Goal: Information Seeking & Learning: Understand process/instructions

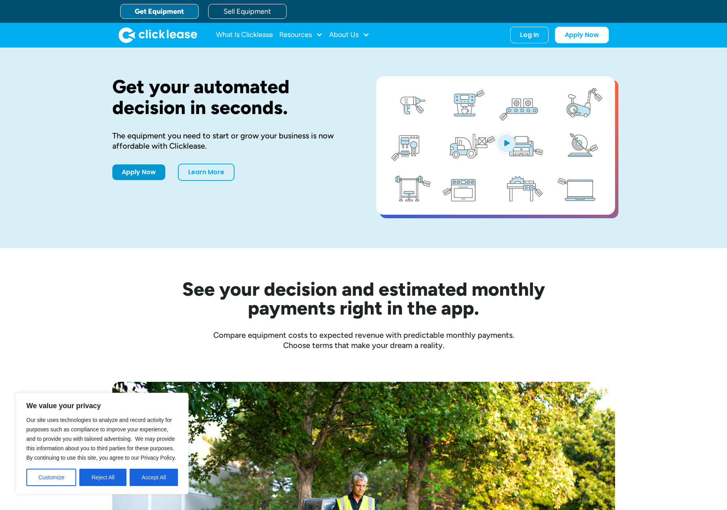
scroll to position [180, 0]
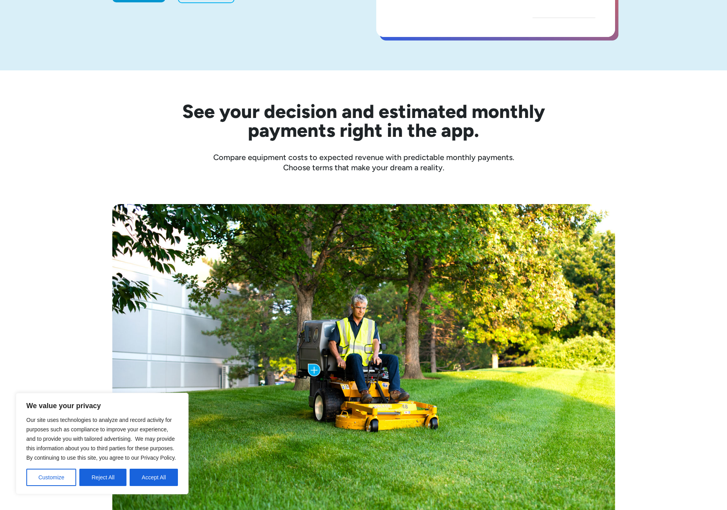
click at [148, 468] on div "Our site uses technologies to analyze and record activity for purposes such as …" at bounding box center [102, 450] width 152 height 71
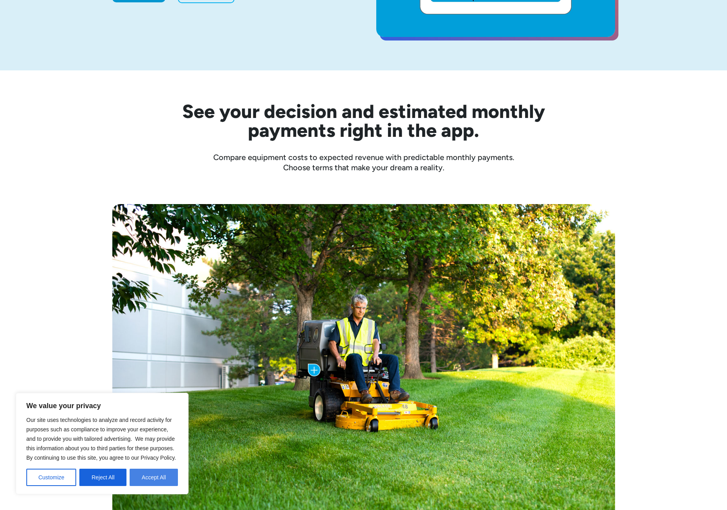
click at [162, 475] on button "Accept All" at bounding box center [154, 476] width 48 height 17
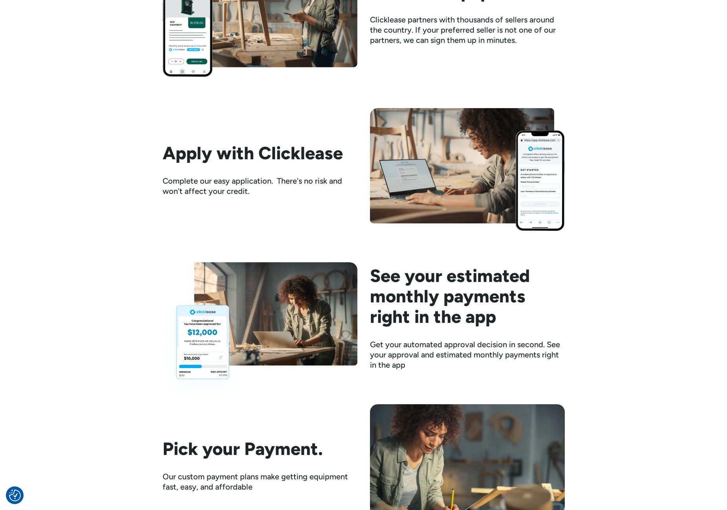
scroll to position [914, 0]
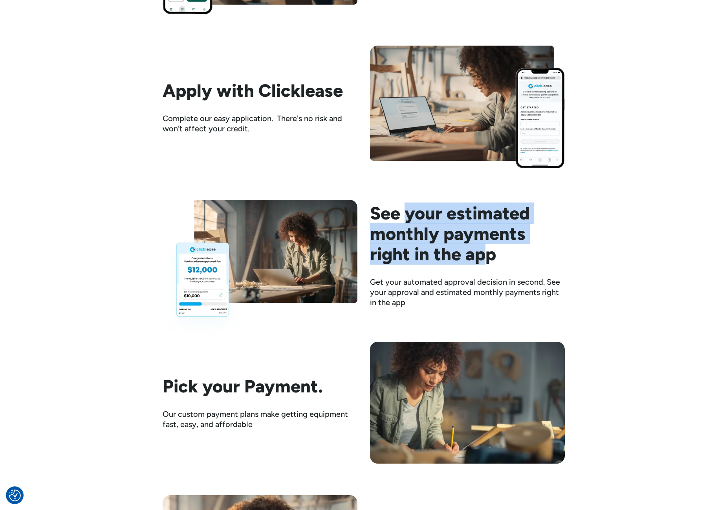
drag, startPoint x: 403, startPoint y: 212, endPoint x: 484, endPoint y: 262, distance: 94.6
click at [484, 262] on h2 "See your estimated monthly payments right in the app" at bounding box center [467, 233] width 195 height 61
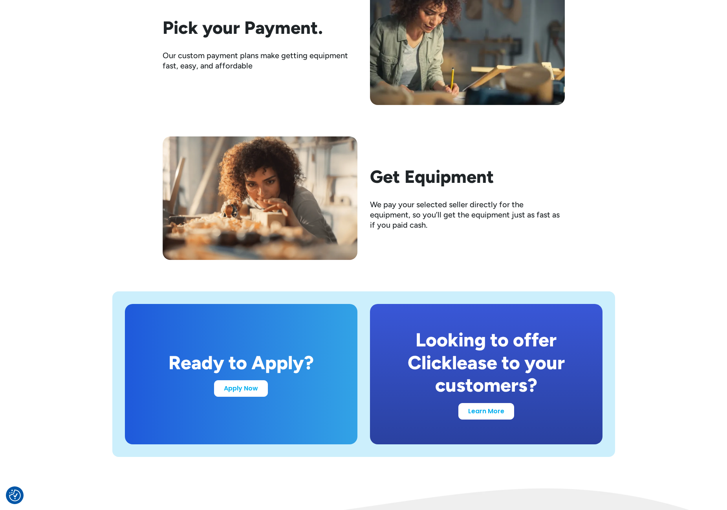
scroll to position [1329, 0]
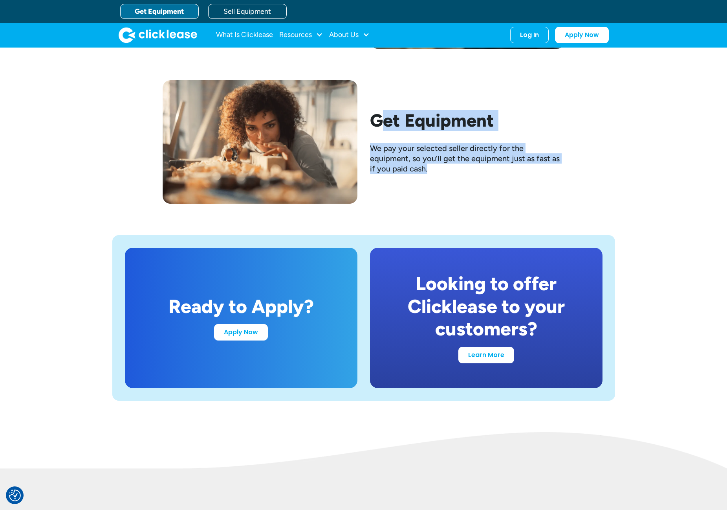
drag, startPoint x: 383, startPoint y: 127, endPoint x: 488, endPoint y: 167, distance: 111.8
click at [488, 167] on div "Get Equipment We pay your selected seller directly for the equipment, so you’ll…" at bounding box center [467, 142] width 195 height 64
click at [397, 145] on div "We pay your selected seller directly for the equipment, so you’ll get the equip…" at bounding box center [467, 158] width 195 height 31
drag, startPoint x: 394, startPoint y: 149, endPoint x: 455, endPoint y: 167, distance: 64.0
click at [455, 167] on div "We pay your selected seller directly for the equipment, so you’ll get the equip…" at bounding box center [467, 158] width 195 height 31
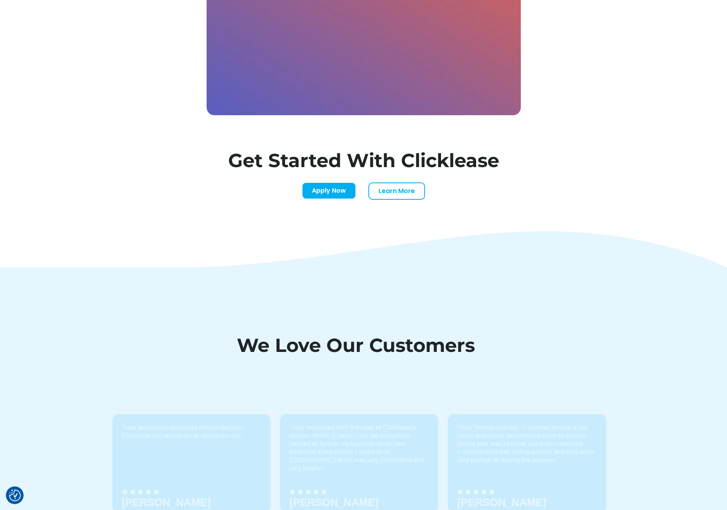
scroll to position [2588, 0]
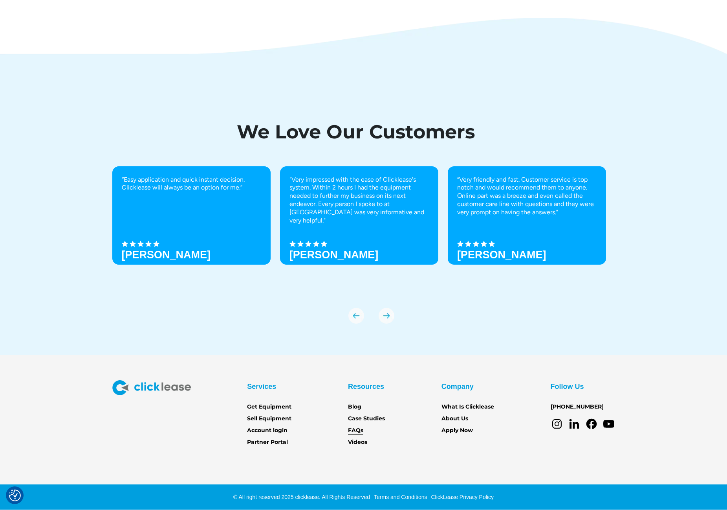
click at [360, 429] on link "FAQs" at bounding box center [355, 430] width 15 height 9
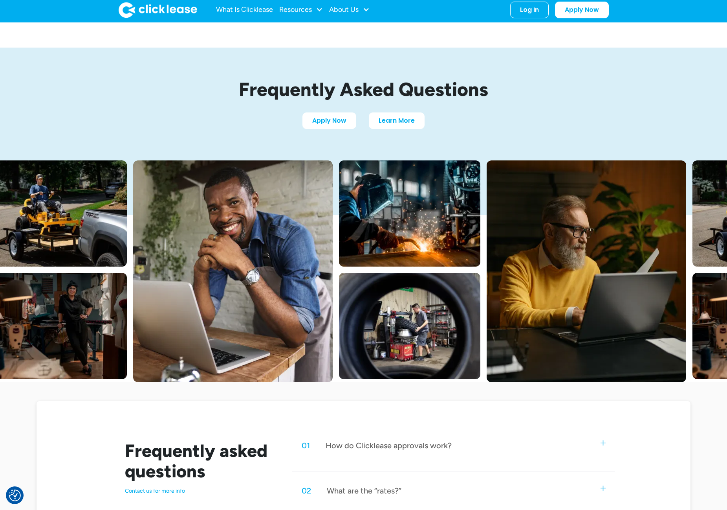
scroll to position [373, 0]
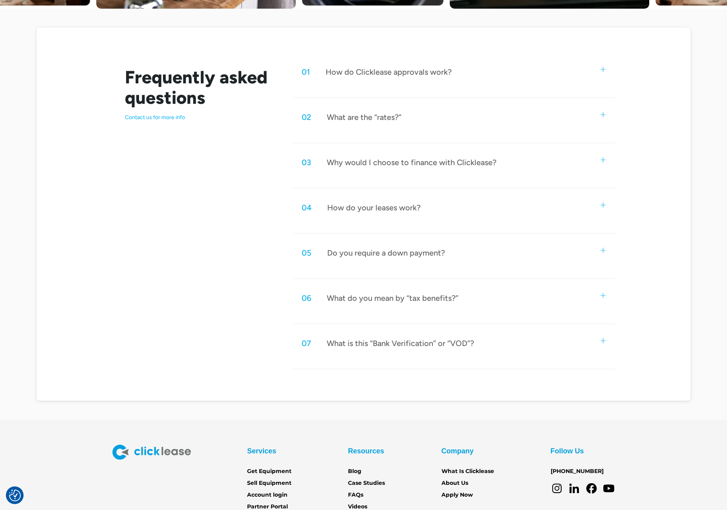
click at [388, 77] on div "How do Clicklease approvals work?" at bounding box center [389, 72] width 126 height 10
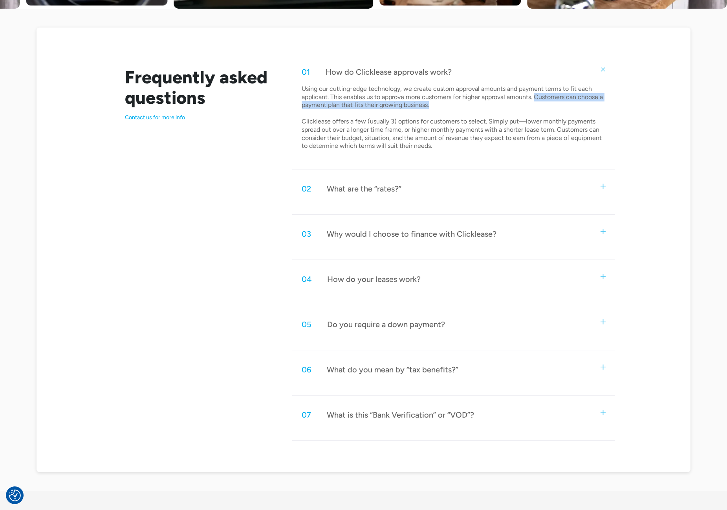
drag, startPoint x: 536, startPoint y: 99, endPoint x: 441, endPoint y: 107, distance: 96.2
click at [441, 107] on p "Using our cutting-edge technology, we create custom approval amounts and paymen…" at bounding box center [453, 117] width 302 height 65
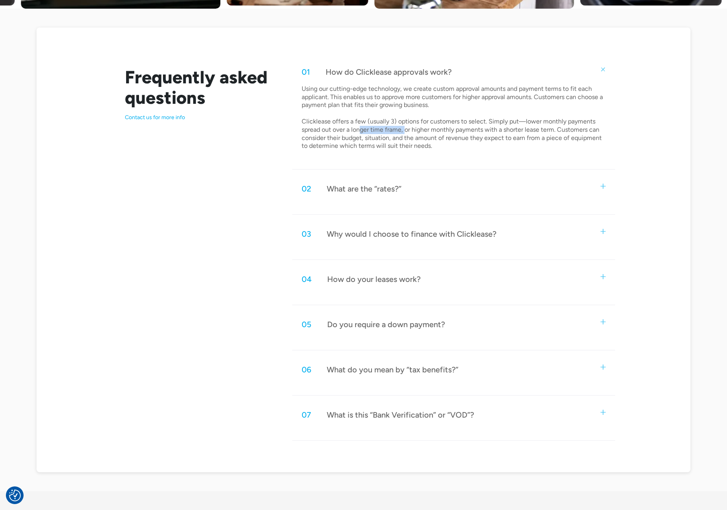
drag, startPoint x: 361, startPoint y: 130, endPoint x: 405, endPoint y: 130, distance: 44.0
click at [405, 130] on p "Using our cutting-edge technology, we create custom approval amounts and paymen…" at bounding box center [453, 117] width 302 height 65
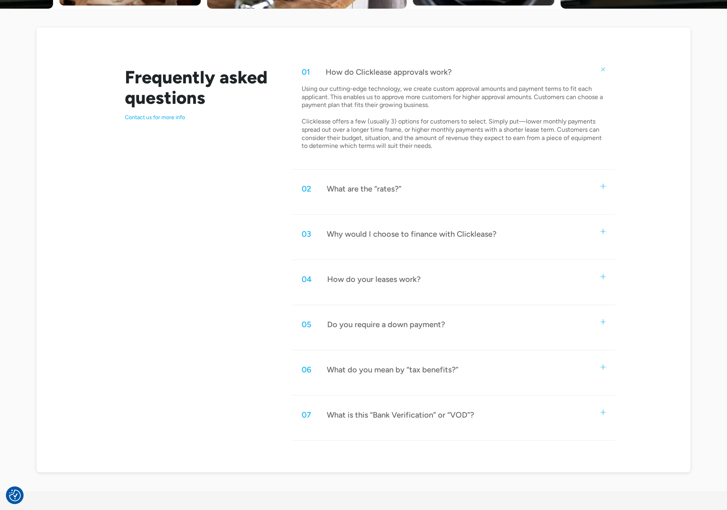
click at [412, 192] on div "02 What are the “rates?”" at bounding box center [453, 189] width 323 height 26
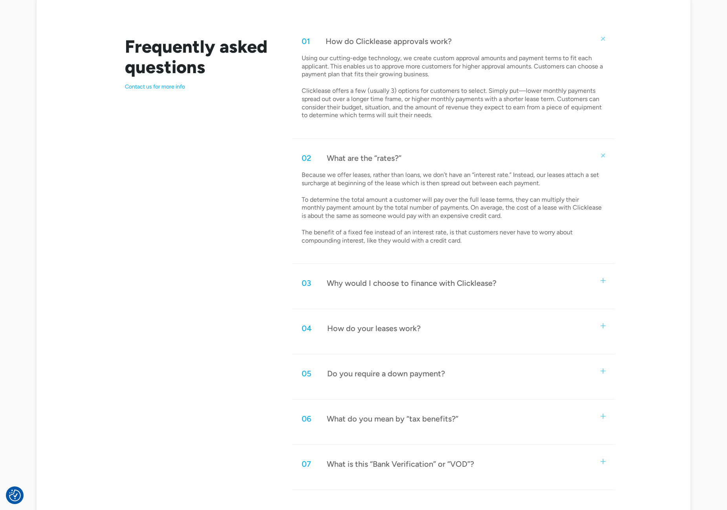
scroll to position [405, 0]
click at [408, 331] on div "How do your leases work?" at bounding box center [374, 327] width 94 height 10
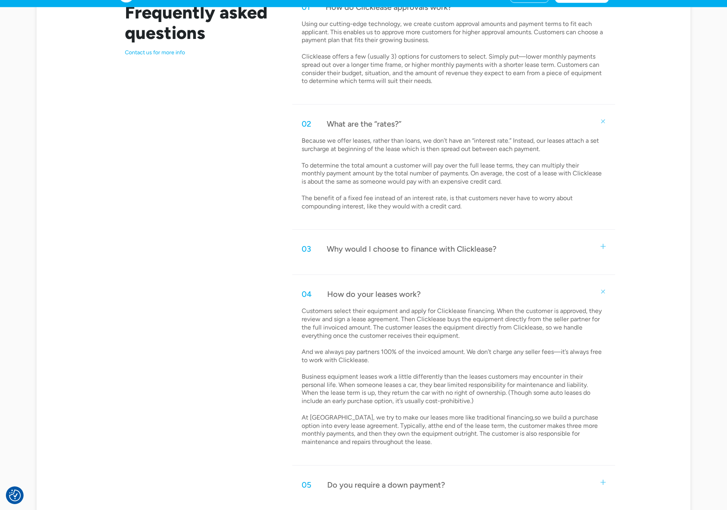
scroll to position [521, 0]
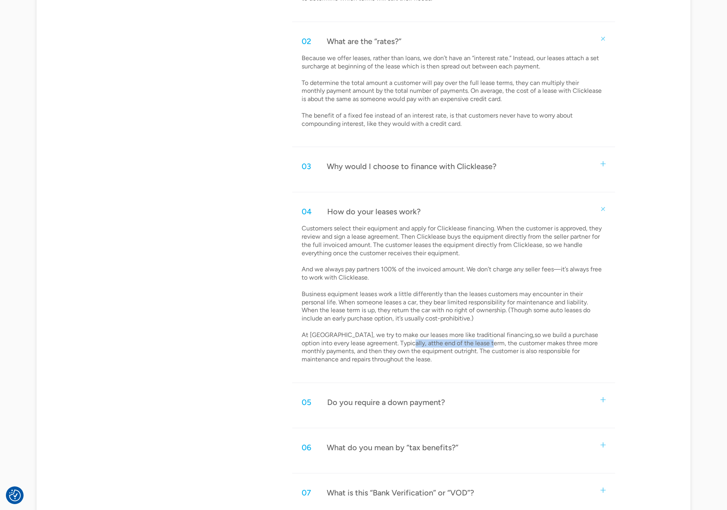
drag, startPoint x: 406, startPoint y: 344, endPoint x: 480, endPoint y: 346, distance: 74.3
click at [480, 346] on p "Customers select their equipment and apply for Clicklease financing. When the c…" at bounding box center [453, 293] width 302 height 139
click at [553, 348] on p "Customers select their equipment and apply for Clicklease financing. When the c…" at bounding box center [453, 293] width 302 height 139
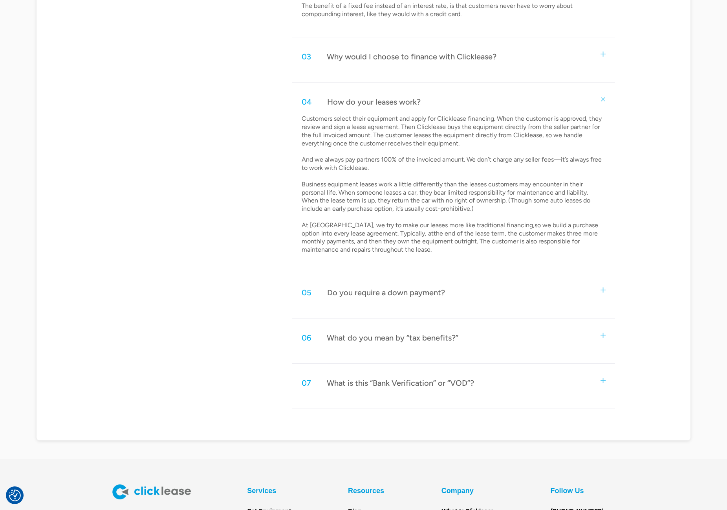
scroll to position [656, 0]
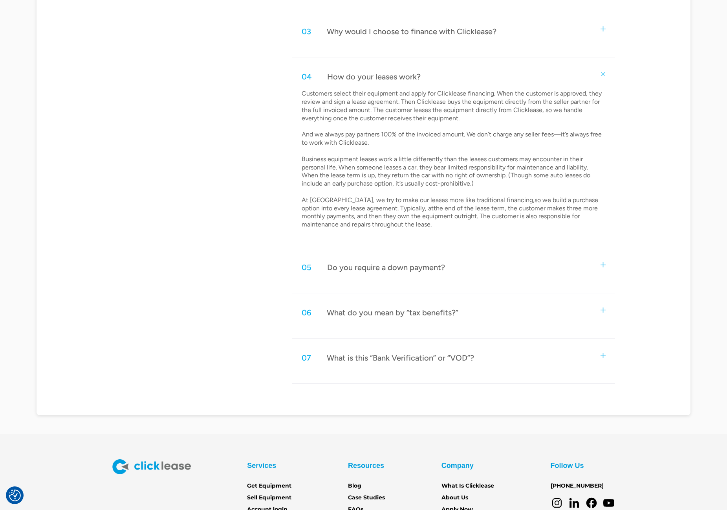
click at [463, 269] on div "05 Do you require a down payment?" at bounding box center [453, 267] width 323 height 26
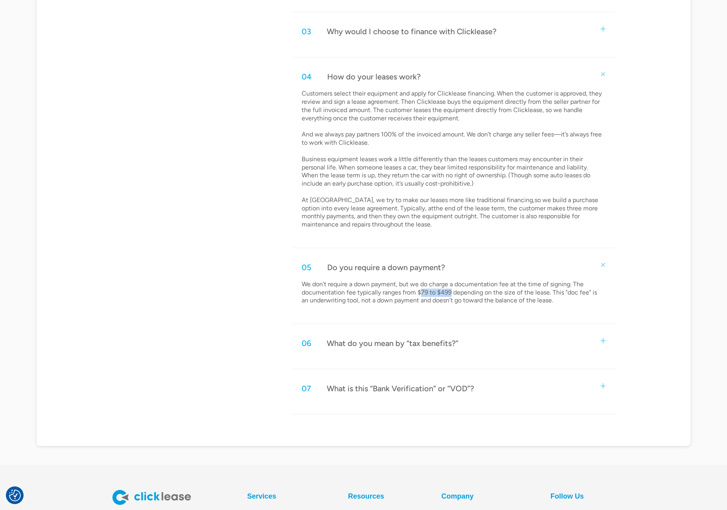
drag, startPoint x: 421, startPoint y: 293, endPoint x: 450, endPoint y: 293, distance: 29.9
click at [450, 293] on p "We don’t require a down payment, but we do charge a documentation fee at the ti…" at bounding box center [453, 292] width 302 height 24
click at [564, 302] on p "We don’t require a down payment, but we do charge a documentation fee at the ti…" at bounding box center [453, 292] width 302 height 24
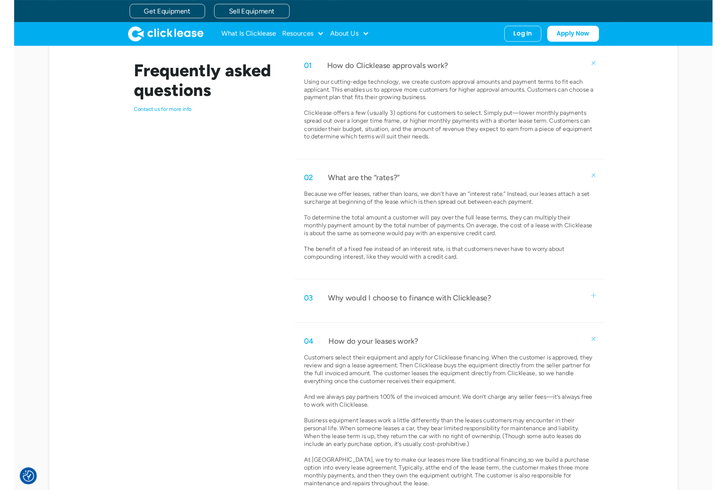
scroll to position [0, 0]
